Goal: Information Seeking & Learning: Check status

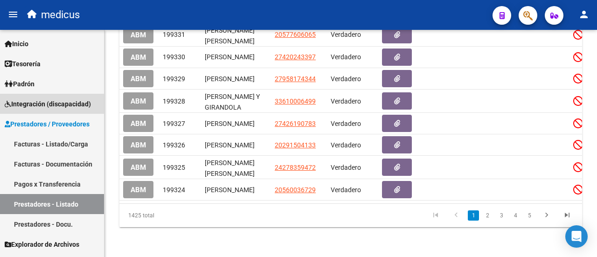
click at [43, 98] on link "Integración (discapacidad)" at bounding box center [52, 104] width 104 height 20
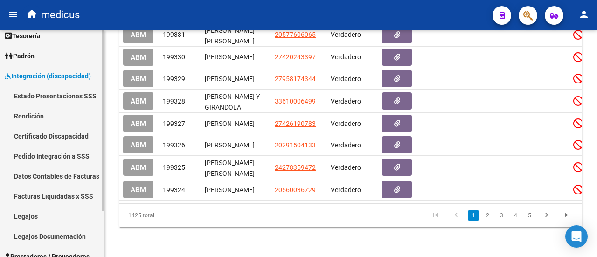
scroll to position [47, 0]
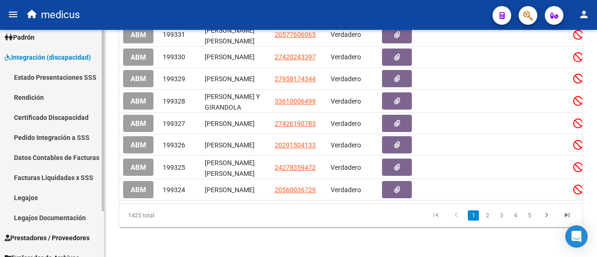
click at [29, 196] on link "Legajos" at bounding box center [52, 198] width 104 height 20
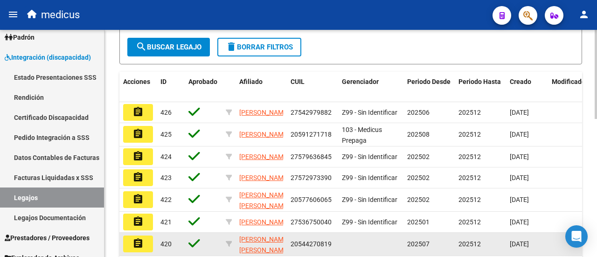
scroll to position [352, 0]
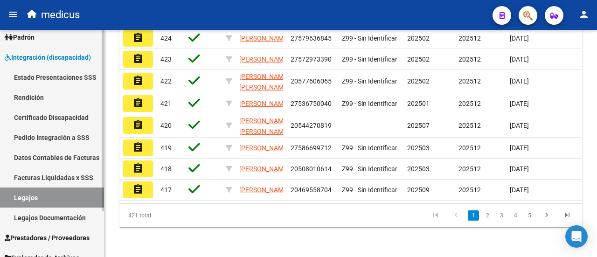
click at [46, 220] on link "Legajos Documentación" at bounding box center [52, 218] width 104 height 20
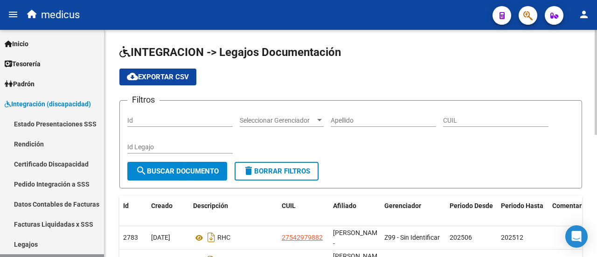
click at [455, 117] on input "CUIL" at bounding box center [495, 121] width 105 height 8
paste input "20584280523"
type input "20584280523"
click at [196, 170] on span "search Buscar Documento" at bounding box center [177, 171] width 83 height 8
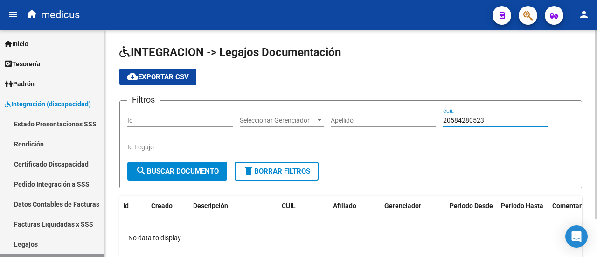
drag, startPoint x: 494, startPoint y: 116, endPoint x: 426, endPoint y: 130, distance: 70.0
click at [426, 130] on div "Filtros Id Seleccionar Gerenciador Seleccionar Gerenciador Apellido 20584280523…" at bounding box center [350, 135] width 447 height 54
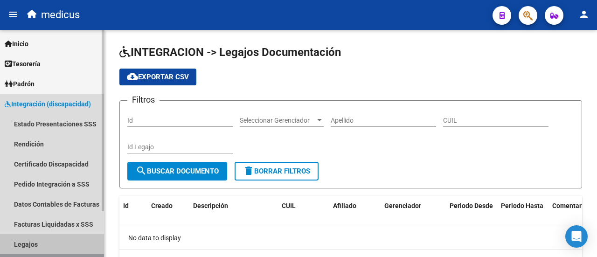
click at [24, 243] on link "Legajos" at bounding box center [52, 244] width 104 height 20
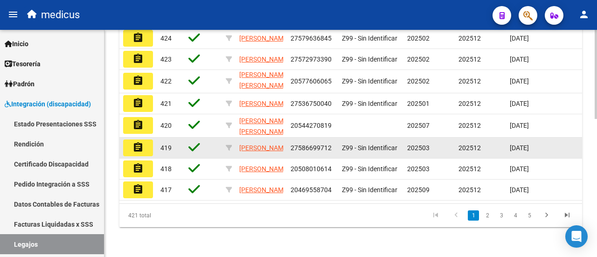
scroll to position [352, 0]
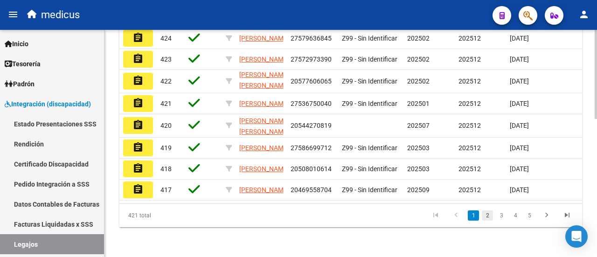
click at [490, 217] on link "2" at bounding box center [487, 215] width 11 height 10
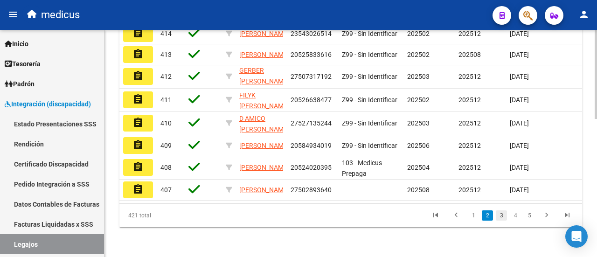
click at [500, 215] on link "3" at bounding box center [501, 215] width 11 height 10
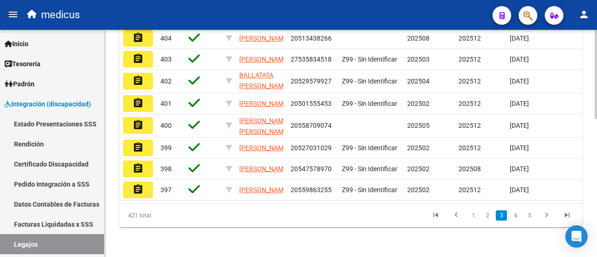
scroll to position [12, 0]
click at [515, 218] on link "4" at bounding box center [515, 215] width 11 height 10
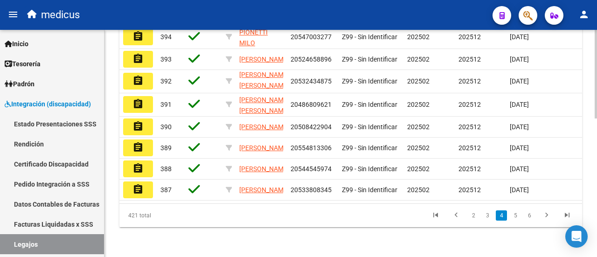
scroll to position [349, 0]
click at [515, 212] on link "5" at bounding box center [515, 215] width 11 height 10
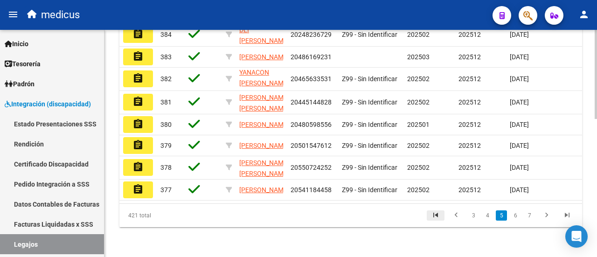
click at [438, 221] on icon "go to first page" at bounding box center [436, 216] width 12 height 11
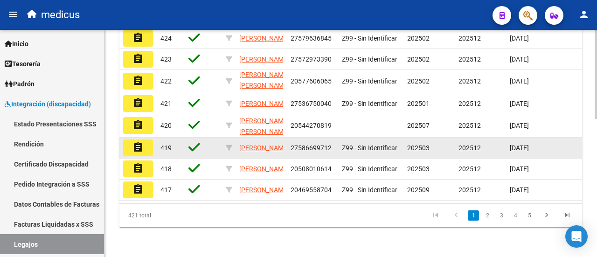
scroll to position [352, 0]
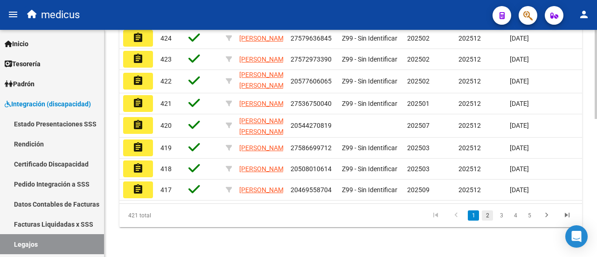
click at [491, 217] on link "2" at bounding box center [487, 215] width 11 height 10
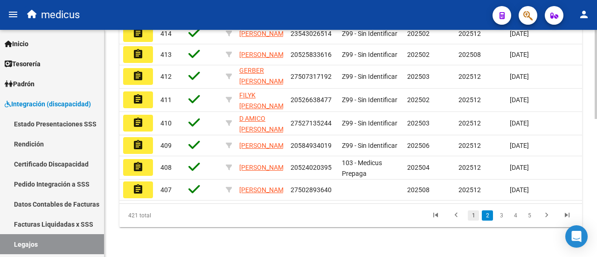
click at [469, 216] on link "1" at bounding box center [473, 215] width 11 height 10
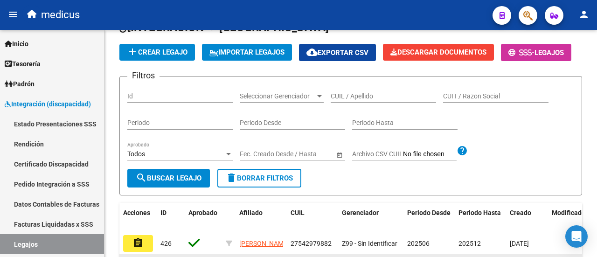
scroll to position [0, 0]
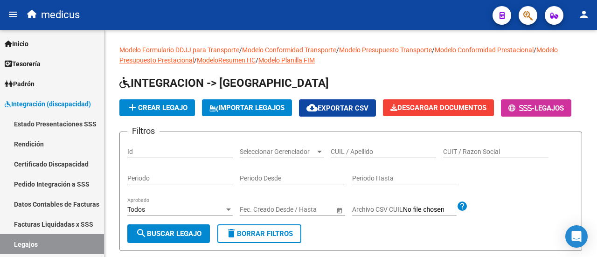
click at [387, 156] on input "CUIL / Apellido" at bounding box center [383, 152] width 105 height 8
paste input "27507317192"
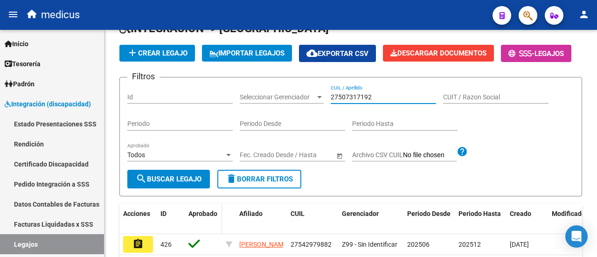
scroll to position [93, 0]
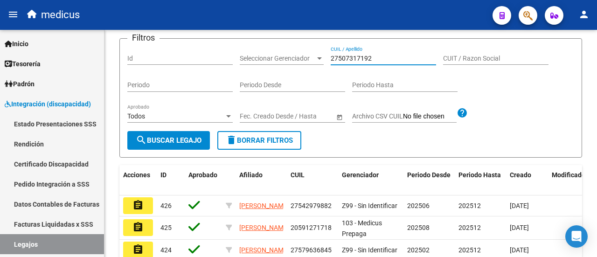
type input "27507317192"
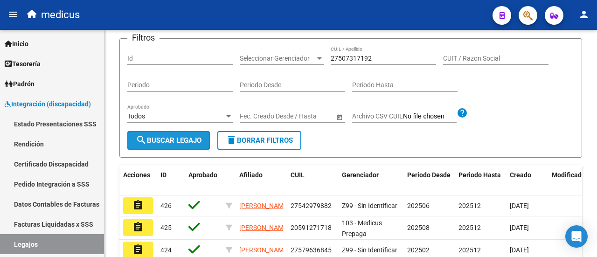
click at [169, 150] on button "search Buscar Legajo" at bounding box center [168, 140] width 83 height 19
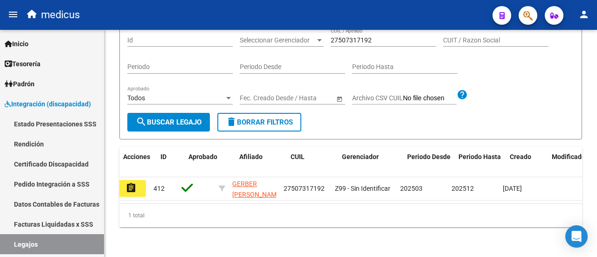
scroll to position [0, 0]
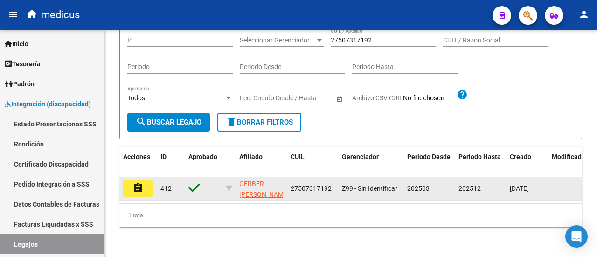
click at [140, 182] on mat-icon "assignment" at bounding box center [138, 187] width 11 height 11
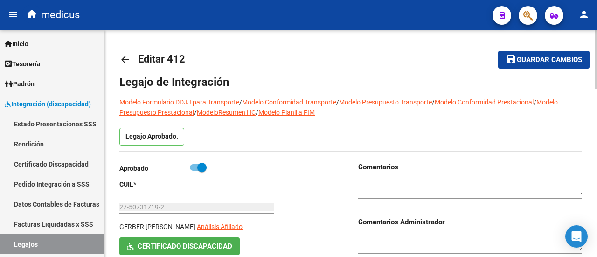
click at [129, 56] on mat-icon "arrow_back" at bounding box center [124, 59] width 11 height 11
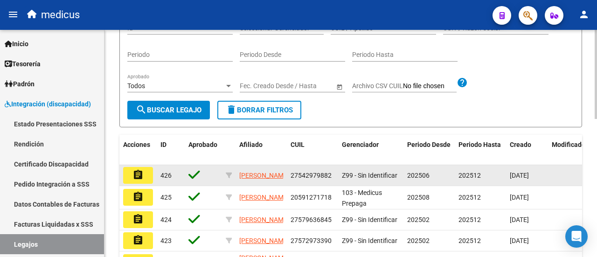
scroll to position [165, 0]
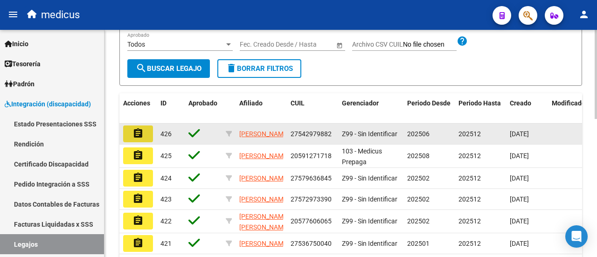
click at [146, 142] on button "assignment" at bounding box center [138, 134] width 30 height 17
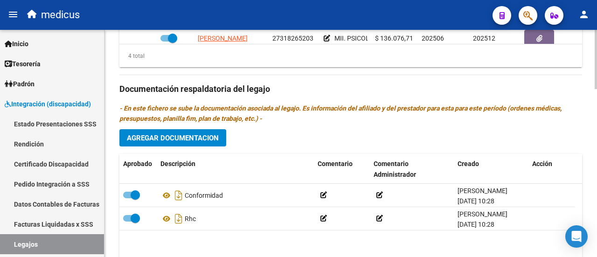
scroll to position [597, 0]
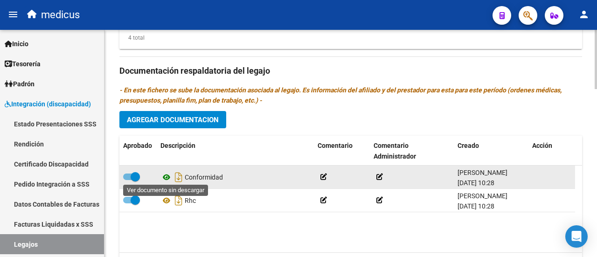
click at [168, 176] on icon at bounding box center [167, 177] width 12 height 11
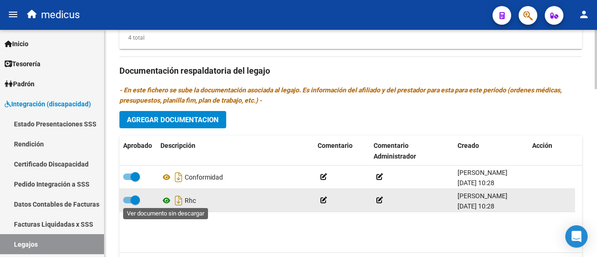
click at [168, 196] on icon at bounding box center [167, 200] width 12 height 11
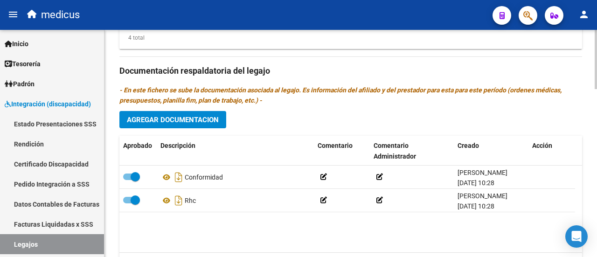
scroll to position [411, 0]
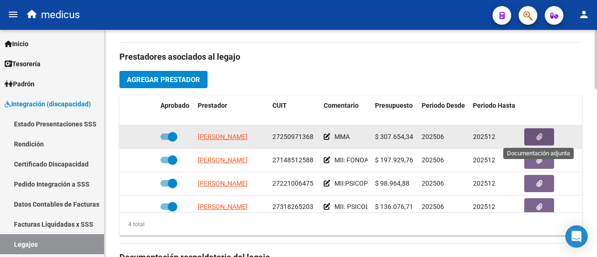
click at [540, 133] on span "button" at bounding box center [540, 137] width 6 height 8
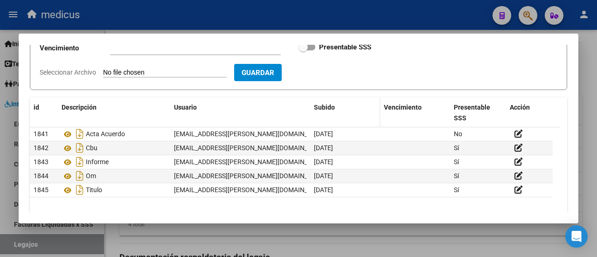
scroll to position [130, 0]
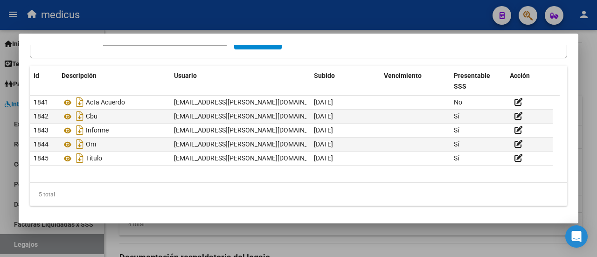
click at [329, 19] on div at bounding box center [298, 128] width 597 height 257
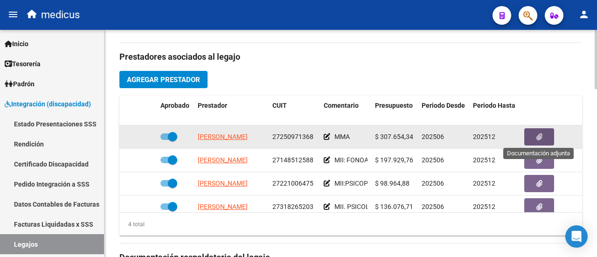
click at [535, 130] on button "button" at bounding box center [540, 136] width 30 height 17
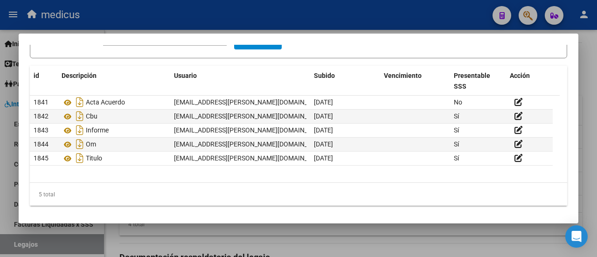
click at [346, 21] on div at bounding box center [298, 128] width 597 height 257
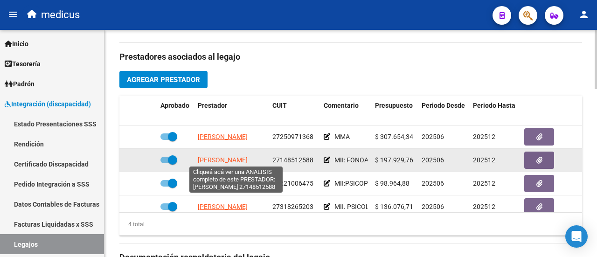
click at [224, 156] on span "[PERSON_NAME]" at bounding box center [223, 159] width 50 height 7
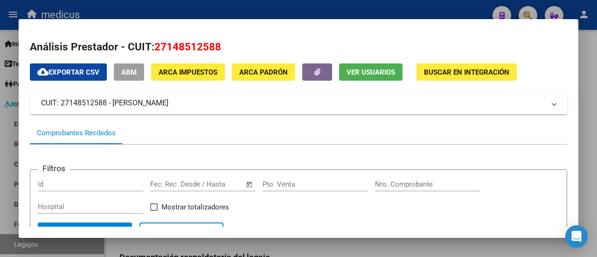
click at [352, 13] on div at bounding box center [298, 128] width 597 height 257
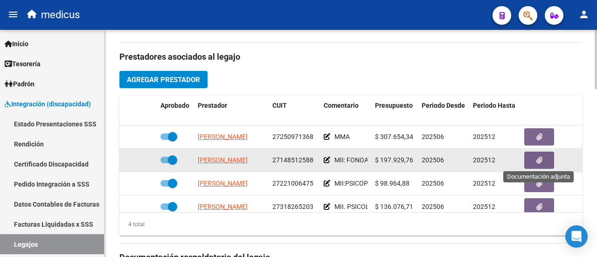
click at [541, 157] on icon "button" at bounding box center [540, 160] width 6 height 7
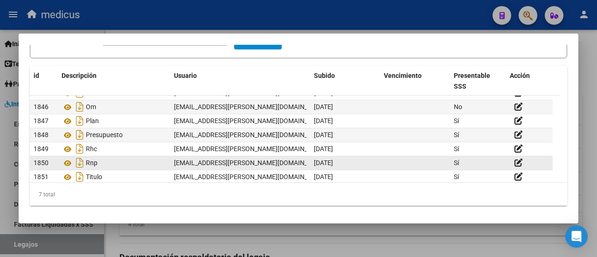
scroll to position [0, 0]
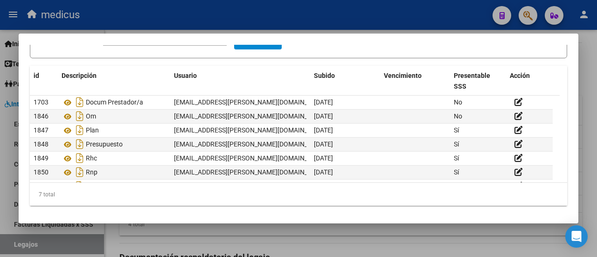
click at [396, 24] on div at bounding box center [298, 128] width 597 height 257
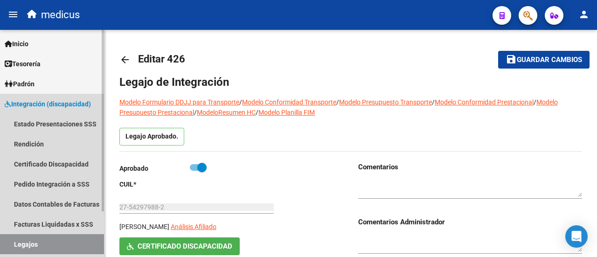
click at [45, 239] on link "Legajos" at bounding box center [52, 244] width 104 height 20
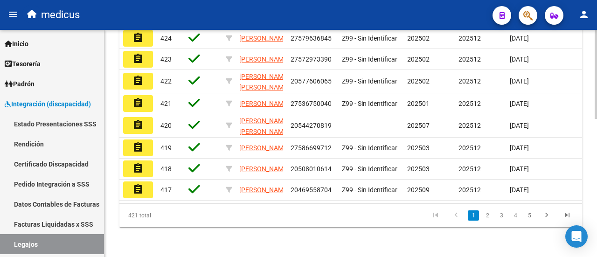
scroll to position [352, 0]
click at [515, 216] on link "4" at bounding box center [515, 215] width 11 height 10
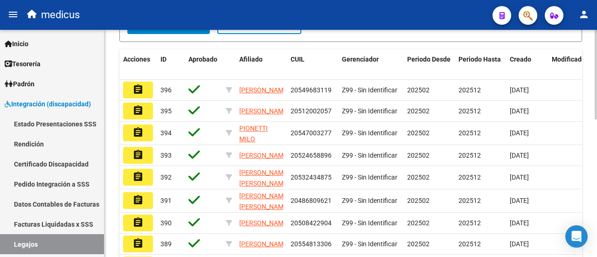
scroll to position [349, 0]
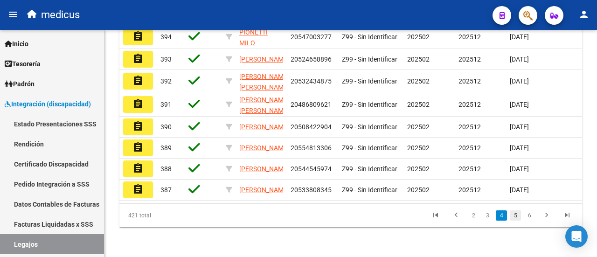
click at [520, 216] on link "5" at bounding box center [515, 215] width 11 height 10
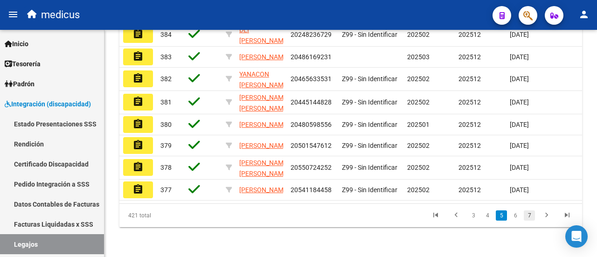
click at [527, 217] on link "7" at bounding box center [529, 215] width 11 height 10
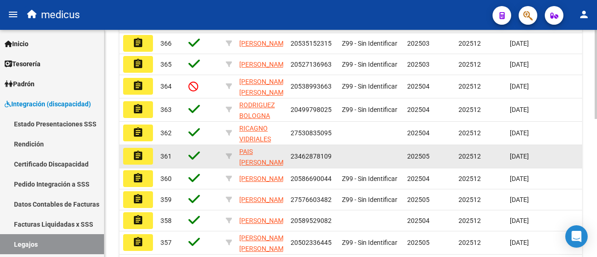
scroll to position [209, 0]
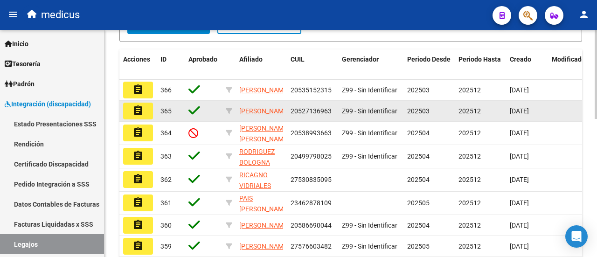
click at [140, 116] on mat-icon "assignment" at bounding box center [138, 110] width 11 height 11
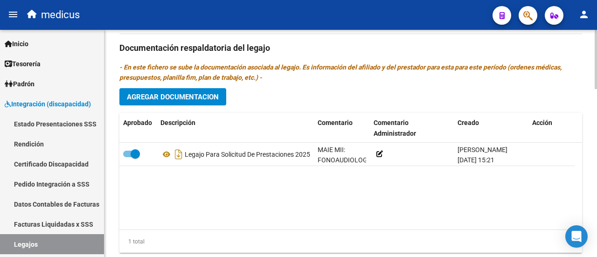
scroll to position [644, 0]
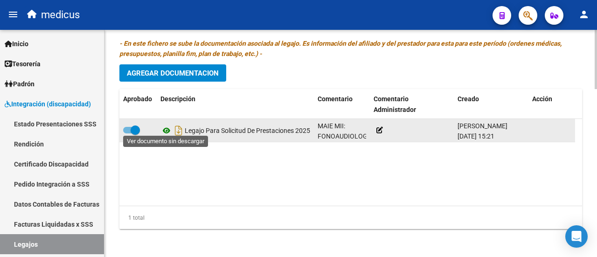
click at [167, 126] on icon at bounding box center [167, 130] width 12 height 11
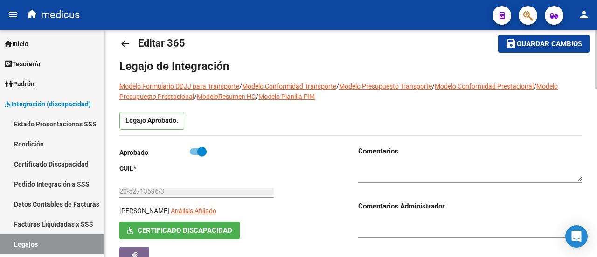
scroll to position [0, 0]
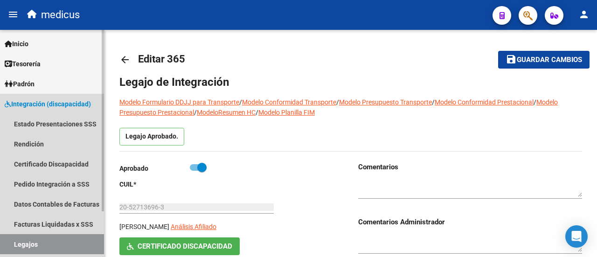
click at [49, 247] on link "Legajos" at bounding box center [52, 244] width 104 height 20
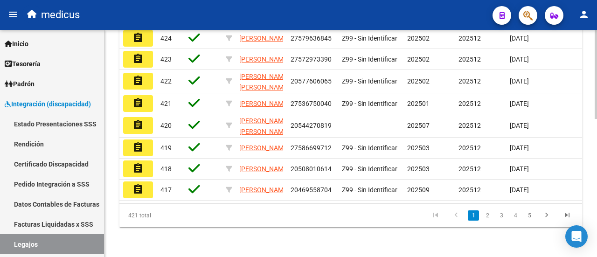
scroll to position [212, 0]
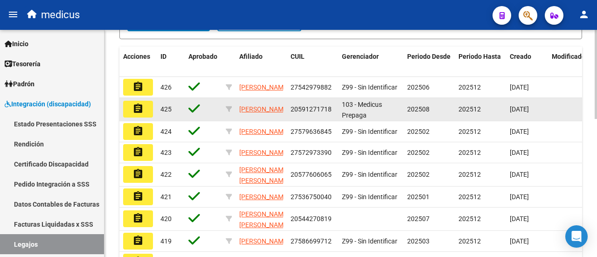
click at [140, 114] on mat-icon "assignment" at bounding box center [138, 108] width 11 height 11
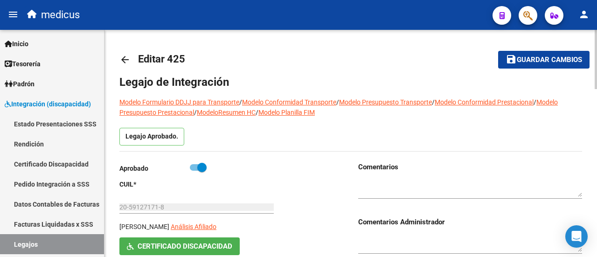
click at [126, 54] on mat-icon "arrow_back" at bounding box center [124, 59] width 11 height 11
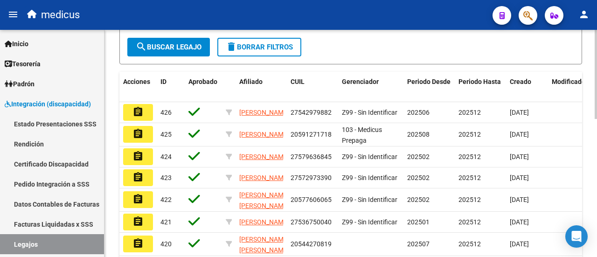
scroll to position [352, 0]
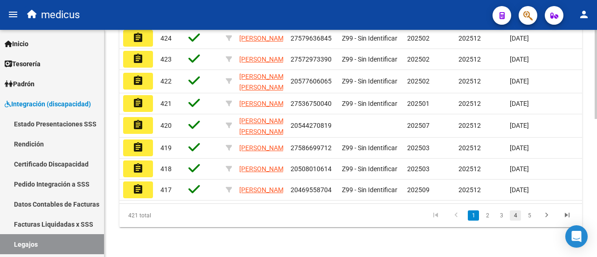
click at [516, 217] on link "4" at bounding box center [515, 215] width 11 height 10
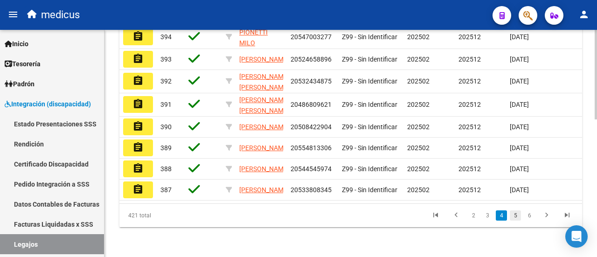
click at [519, 213] on link "5" at bounding box center [515, 215] width 11 height 10
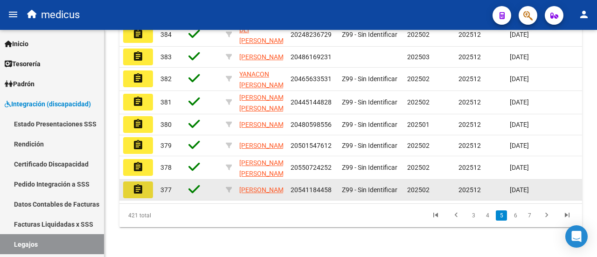
click at [140, 184] on mat-icon "assignment" at bounding box center [138, 189] width 11 height 11
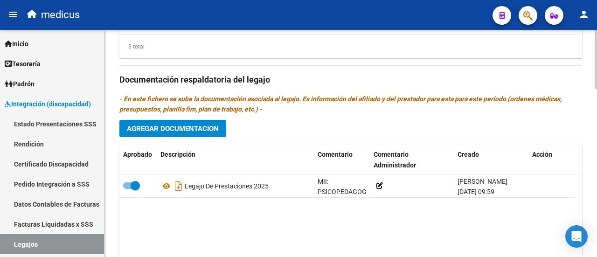
scroll to position [607, 0]
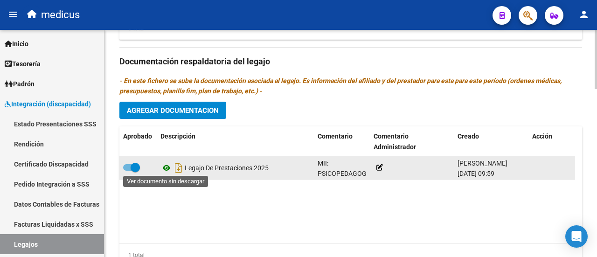
click at [168, 166] on icon at bounding box center [167, 167] width 12 height 11
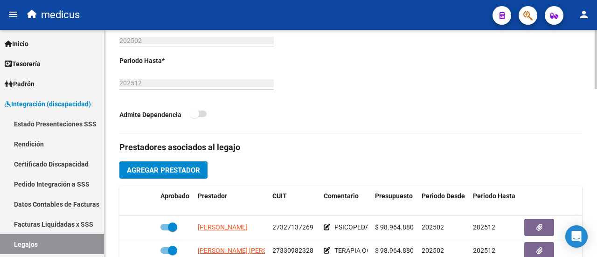
scroll to position [271, 0]
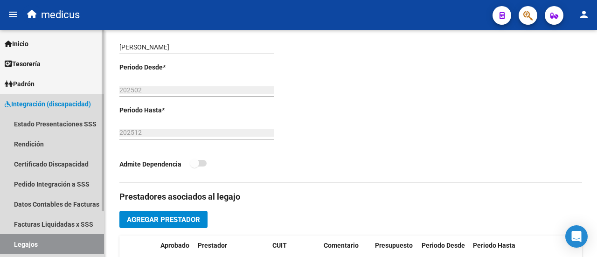
click at [54, 245] on link "Legajos" at bounding box center [52, 244] width 104 height 20
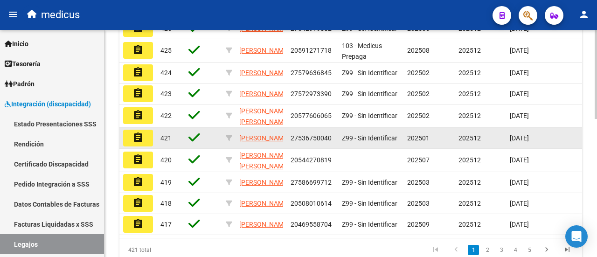
scroll to position [352, 0]
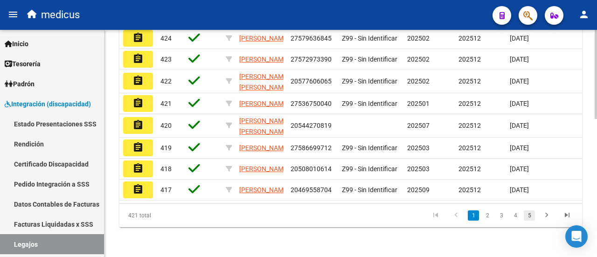
click at [525, 218] on link "5" at bounding box center [529, 215] width 11 height 10
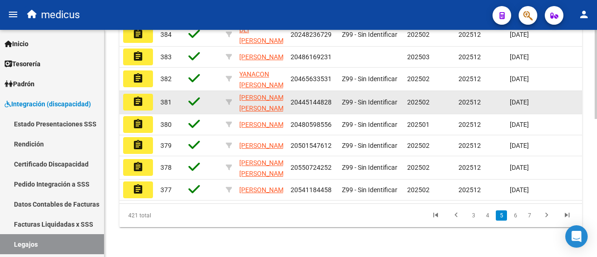
click at [146, 94] on button "assignment" at bounding box center [138, 102] width 30 height 17
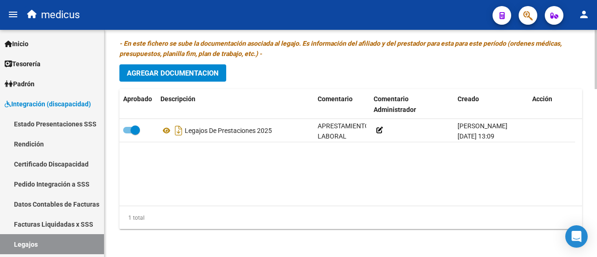
scroll to position [644, 0]
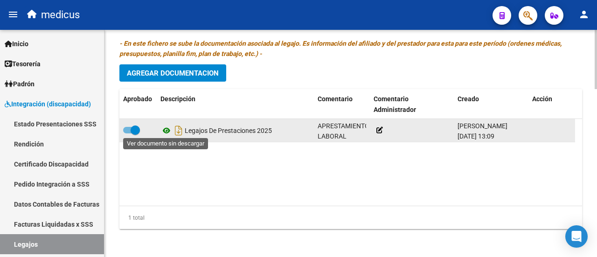
click at [163, 128] on icon at bounding box center [167, 130] width 12 height 11
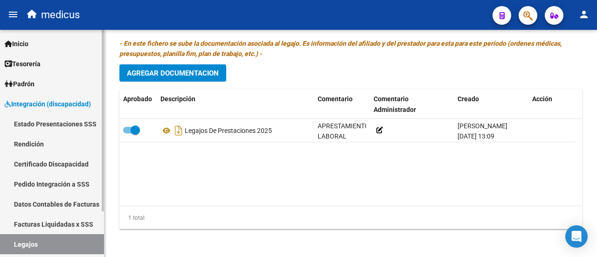
click at [53, 245] on link "Legajos" at bounding box center [52, 244] width 104 height 20
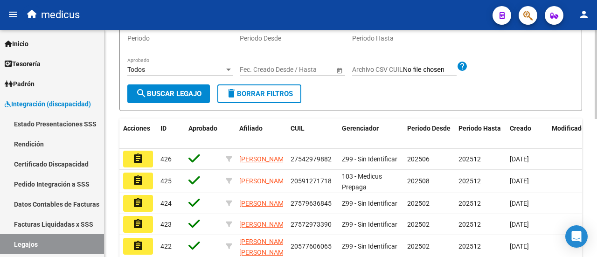
scroll to position [327, 0]
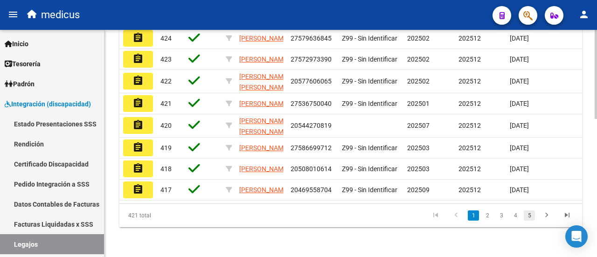
click at [526, 221] on link "5" at bounding box center [529, 215] width 11 height 10
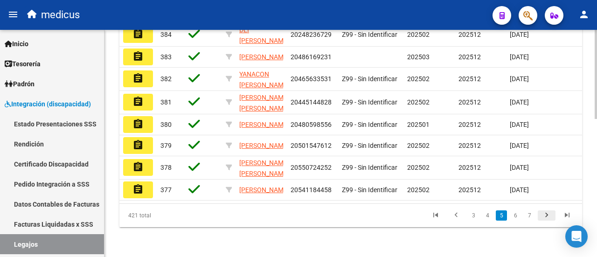
click at [552, 222] on icon "go to next page" at bounding box center [547, 216] width 12 height 11
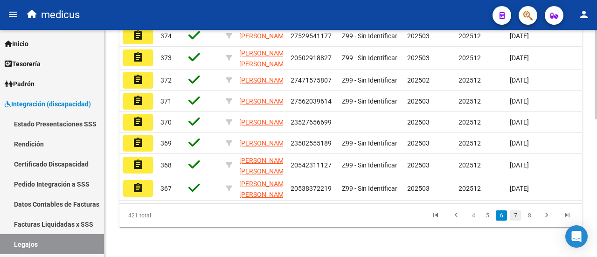
click at [515, 221] on link "7" at bounding box center [515, 215] width 11 height 10
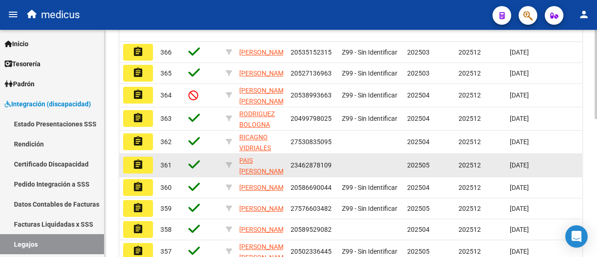
scroll to position [233, 0]
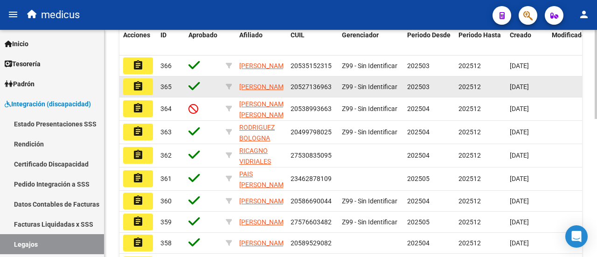
click at [135, 92] on mat-icon "assignment" at bounding box center [138, 86] width 11 height 11
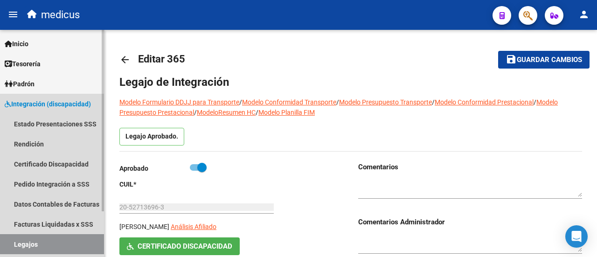
click at [20, 245] on link "Legajos" at bounding box center [52, 244] width 104 height 20
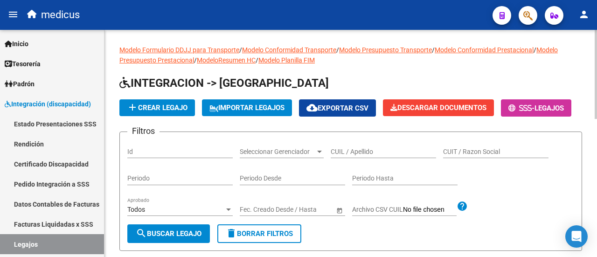
click at [327, 87] on h1 "INTEGRACION -> [GEOGRAPHIC_DATA]" at bounding box center [350, 84] width 463 height 16
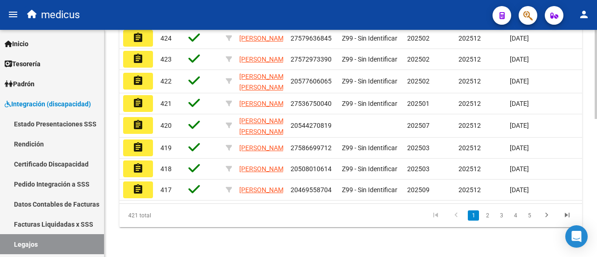
scroll to position [352, 0]
click at [527, 216] on link "5" at bounding box center [529, 215] width 11 height 10
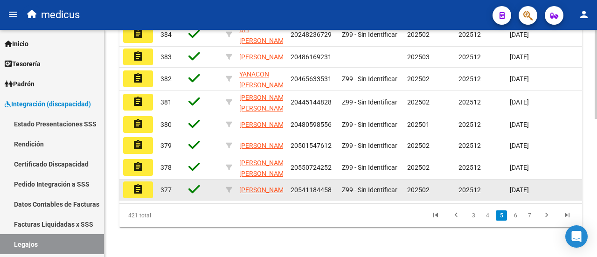
click at [147, 186] on button "assignment" at bounding box center [138, 190] width 30 height 17
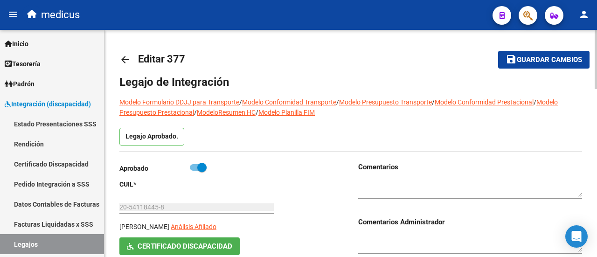
click at [125, 59] on mat-icon "arrow_back" at bounding box center [124, 59] width 11 height 11
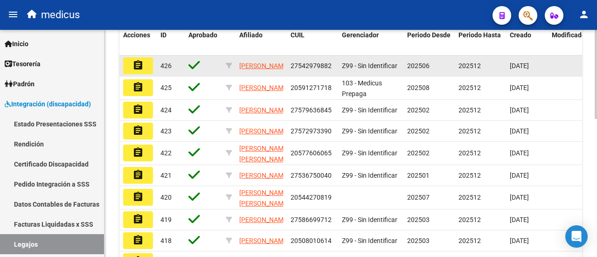
scroll to position [352, 0]
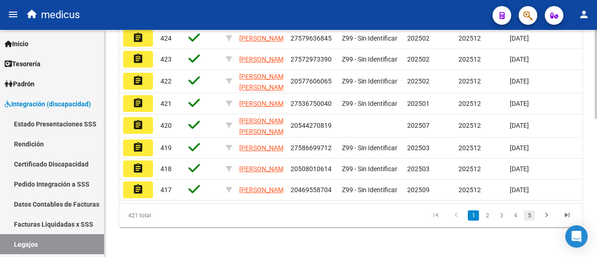
click at [532, 214] on link "5" at bounding box center [529, 215] width 11 height 10
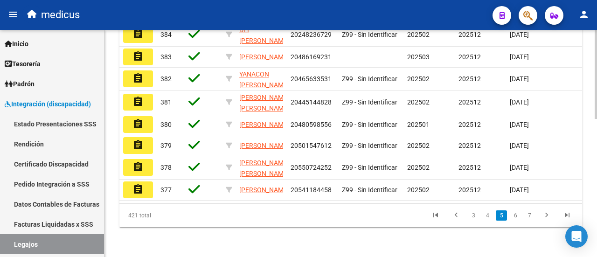
click at [532, 214] on link "7" at bounding box center [529, 215] width 11 height 10
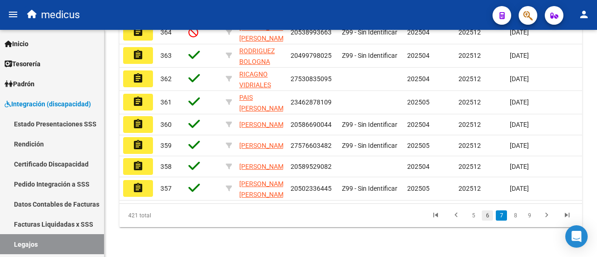
click at [490, 213] on link "6" at bounding box center [487, 215] width 11 height 10
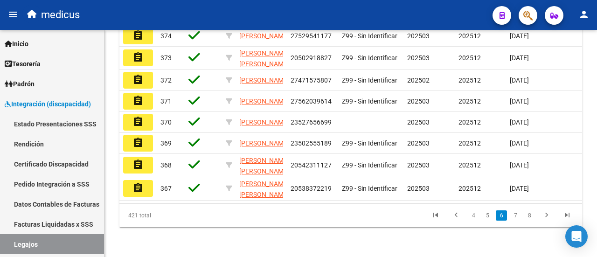
scroll to position [349, 0]
click at [486, 218] on link "5" at bounding box center [487, 215] width 11 height 10
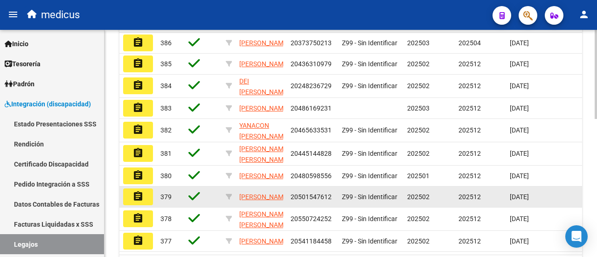
scroll to position [256, 0]
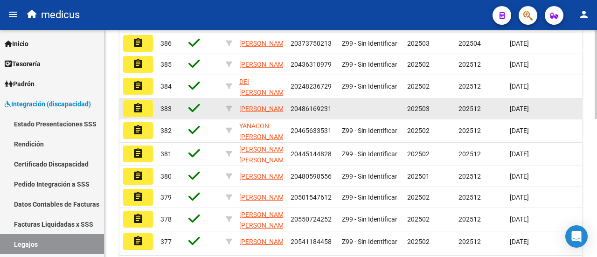
click at [139, 114] on mat-icon "assignment" at bounding box center [138, 108] width 11 height 11
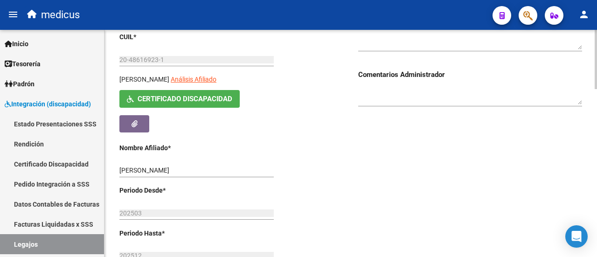
scroll to position [93, 0]
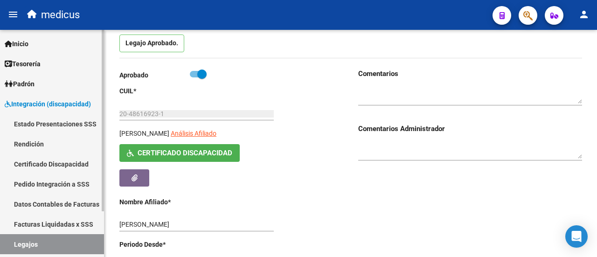
click at [39, 244] on link "Legajos" at bounding box center [52, 244] width 104 height 20
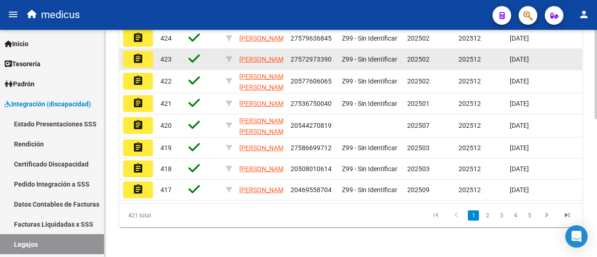
scroll to position [352, 0]
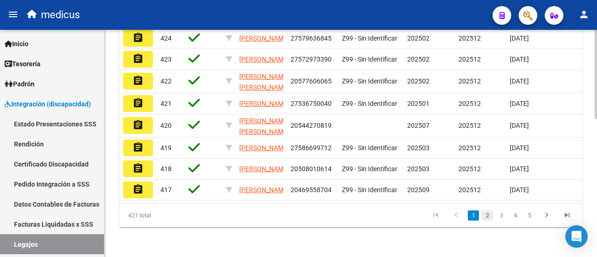
click at [491, 215] on link "2" at bounding box center [487, 215] width 11 height 10
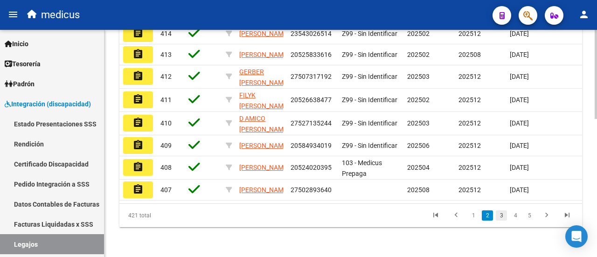
click at [498, 214] on link "3" at bounding box center [501, 215] width 11 height 10
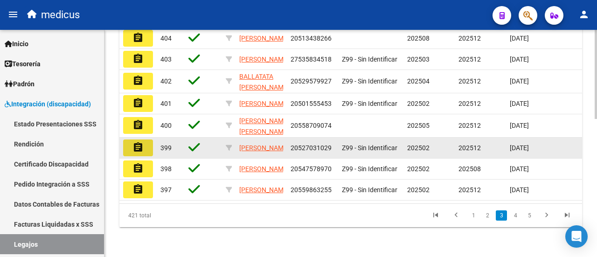
click at [144, 140] on button "assignment" at bounding box center [138, 148] width 30 height 17
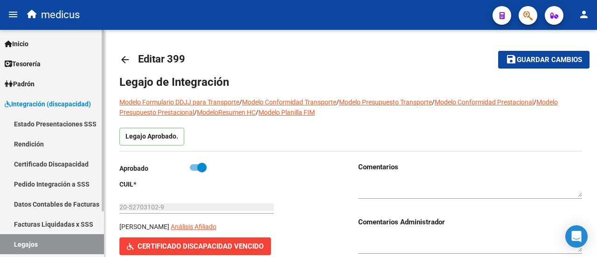
click at [27, 239] on link "Legajos" at bounding box center [52, 244] width 104 height 20
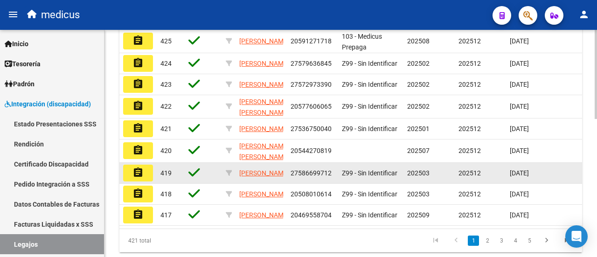
scroll to position [352, 0]
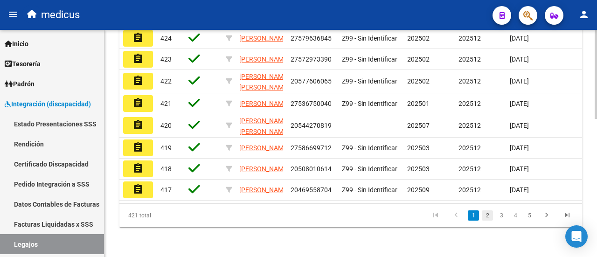
click at [492, 213] on link "2" at bounding box center [487, 215] width 11 height 10
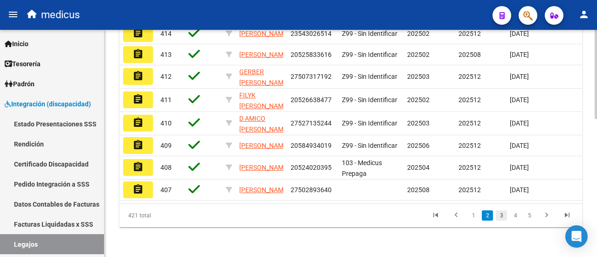
click at [504, 217] on link "3" at bounding box center [501, 215] width 11 height 10
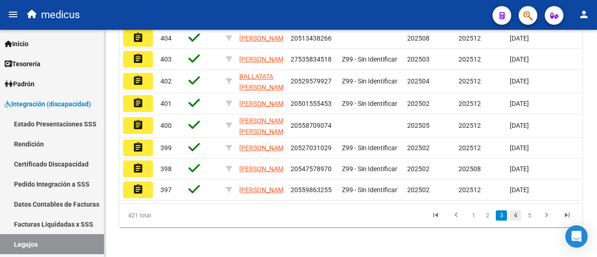
click at [513, 215] on link "4" at bounding box center [515, 215] width 11 height 10
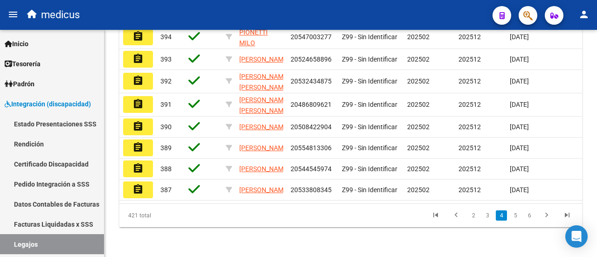
scroll to position [349, 0]
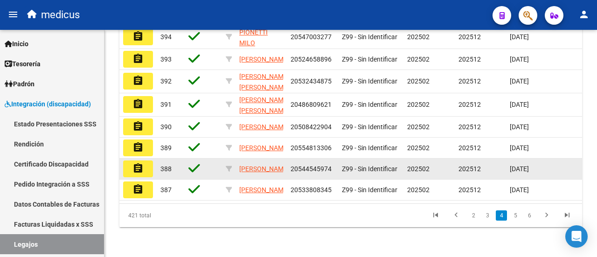
click at [139, 163] on mat-icon "assignment" at bounding box center [138, 168] width 11 height 11
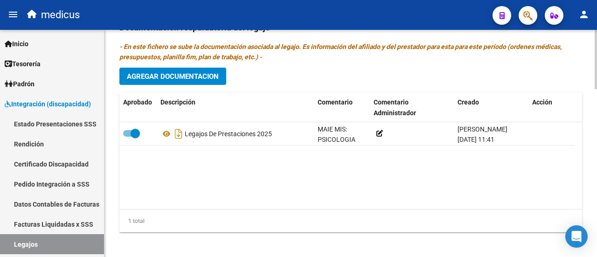
scroll to position [644, 0]
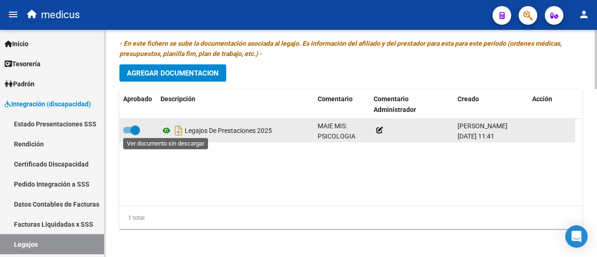
click at [165, 126] on icon at bounding box center [167, 130] width 12 height 11
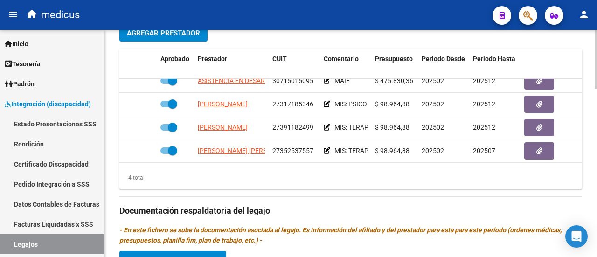
scroll to position [0, 0]
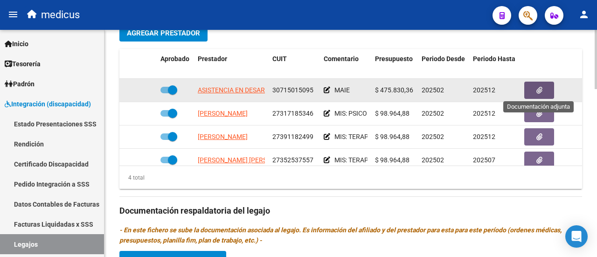
click at [529, 84] on button "button" at bounding box center [540, 90] width 30 height 17
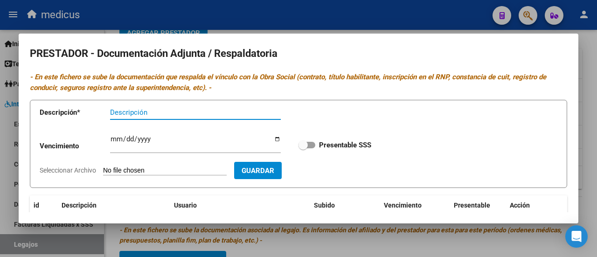
click at [300, 20] on div at bounding box center [298, 128] width 597 height 257
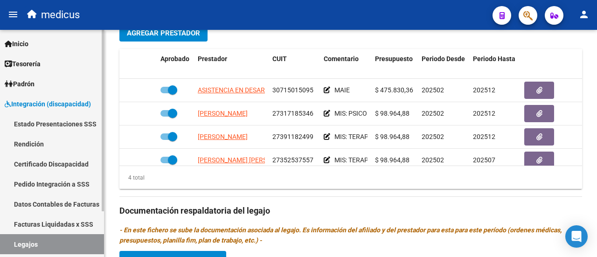
click at [29, 244] on link "Legajos" at bounding box center [52, 244] width 104 height 20
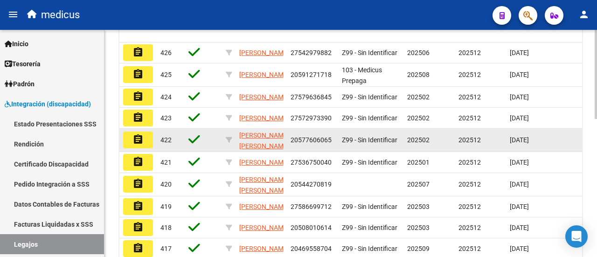
scroll to position [165, 0]
